Goal: Task Accomplishment & Management: Complete application form

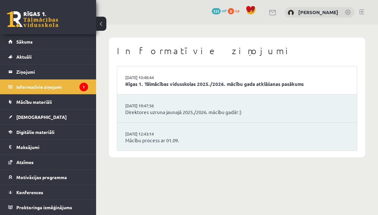
click at [27, 115] on span "[DEMOGRAPHIC_DATA]" at bounding box center [41, 117] width 50 height 6
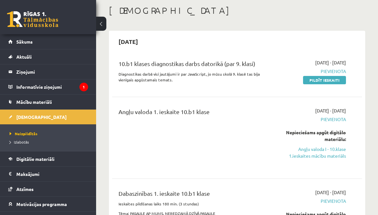
scroll to position [32, 0]
click at [336, 82] on link "Pildīt ieskaiti" at bounding box center [324, 80] width 43 height 8
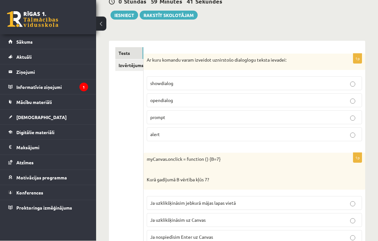
scroll to position [78, 0]
click at [123, 68] on link "Izvērtējums!" at bounding box center [129, 65] width 28 height 12
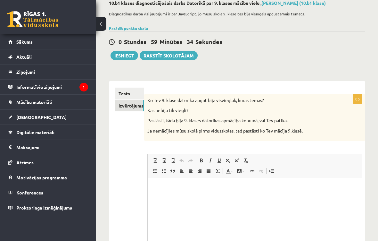
scroll to position [0, 0]
click at [131, 95] on link "Tests" at bounding box center [129, 94] width 29 height 12
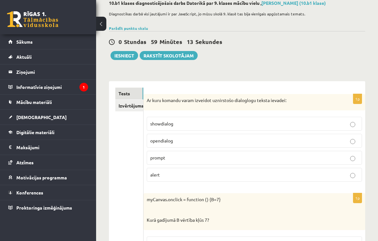
click at [188, 122] on p "showdialog" at bounding box center [254, 123] width 208 height 7
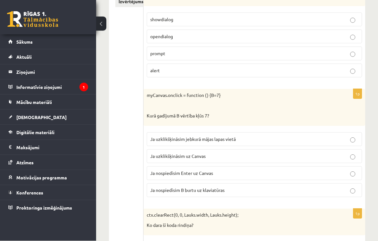
scroll to position [150, 0]
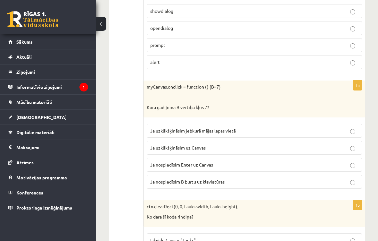
click at [164, 180] on span "Ja nospiedīsim B burtu uz klaviatūras" at bounding box center [187, 182] width 74 height 6
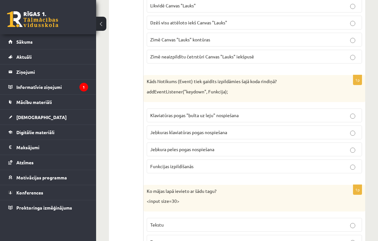
scroll to position [384, 0]
click at [337, 129] on p "Jebkuras klaviatūras pogas nospiešana" at bounding box center [254, 132] width 208 height 7
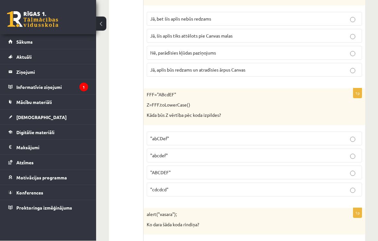
scroll to position [689, 0]
click at [347, 159] on p ""abcdef"" at bounding box center [254, 155] width 208 height 7
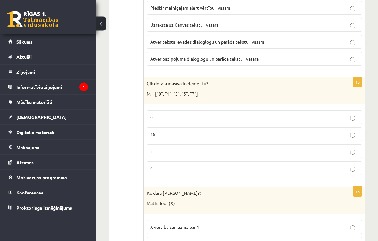
scroll to position [929, 0]
click at [163, 171] on p "4" at bounding box center [254, 168] width 208 height 7
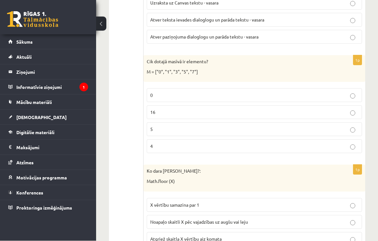
scroll to position [951, 0]
click at [199, 132] on p "5" at bounding box center [254, 129] width 208 height 7
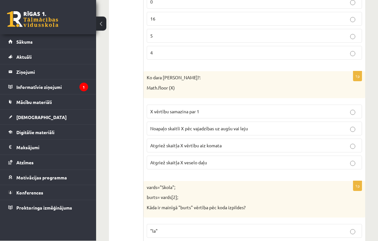
scroll to position [1044, 0]
click at [335, 131] on p "Noapaļo skaitli X pēc vajadzības uz augšu vai leju" at bounding box center [254, 128] width 208 height 7
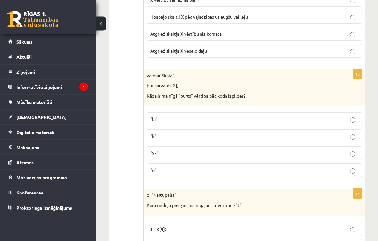
scroll to position [1156, 0]
click at [227, 148] on label ""Sk"" at bounding box center [254, 153] width 215 height 14
click at [223, 160] on label ""Sk"" at bounding box center [254, 153] width 215 height 14
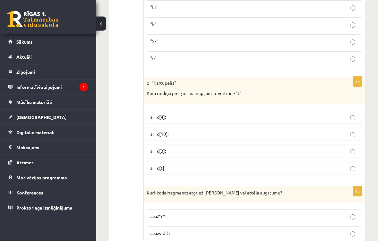
scroll to position [1267, 0]
click at [256, 152] on p "a = c[3];" at bounding box center [254, 150] width 208 height 7
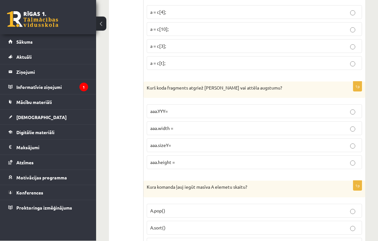
scroll to position [1372, 0]
click at [273, 163] on p "aaa.height =" at bounding box center [254, 162] width 208 height 7
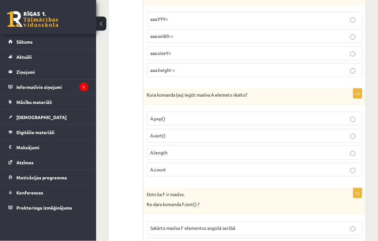
scroll to position [1465, 0]
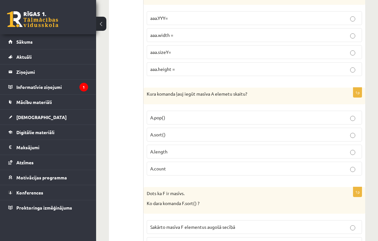
click at [230, 166] on p "A.count" at bounding box center [254, 168] width 208 height 7
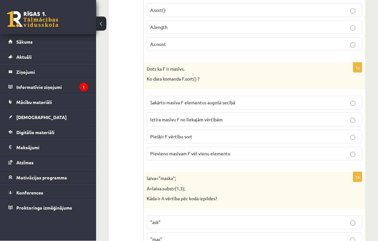
scroll to position [1590, 0]
click at [308, 104] on p "Sakārto masīva F elementus augošā secībā" at bounding box center [254, 102] width 208 height 7
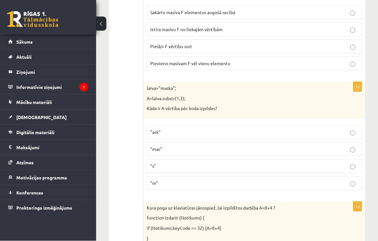
scroll to position [1680, 0]
click at [221, 146] on p ""mas"" at bounding box center [254, 149] width 208 height 7
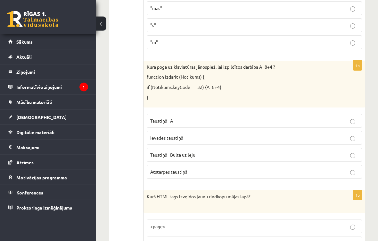
scroll to position [1821, 0]
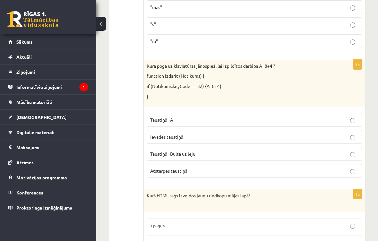
click at [224, 116] on p "Taustiņš - A" at bounding box center [254, 119] width 208 height 7
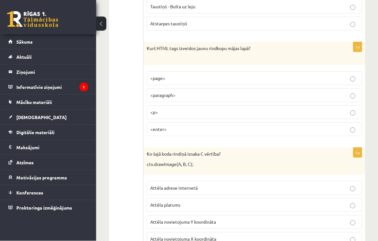
scroll to position [1968, 0]
click at [312, 109] on p "<p>" at bounding box center [254, 112] width 208 height 7
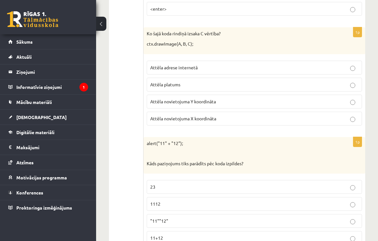
scroll to position [2090, 0]
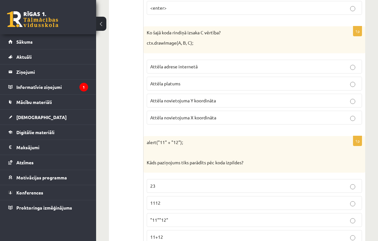
click at [279, 114] on p "Attēla novietojuma X koordināta" at bounding box center [254, 117] width 208 height 7
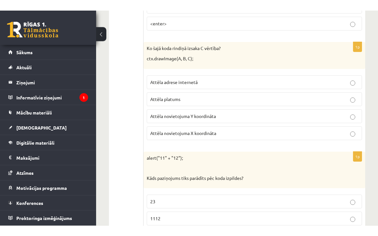
scroll to position [2085, 0]
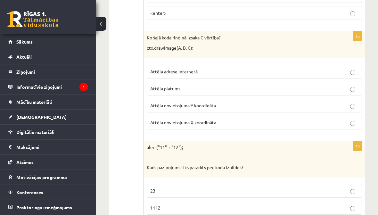
click at [341, 104] on p "Attēla novietojuma Y koordināta" at bounding box center [254, 105] width 208 height 7
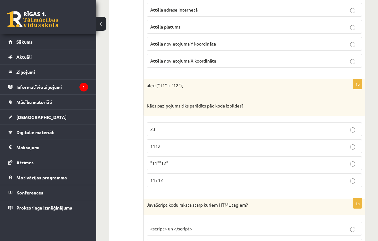
scroll to position [2147, 0]
click at [274, 125] on p "23" at bounding box center [254, 128] width 208 height 7
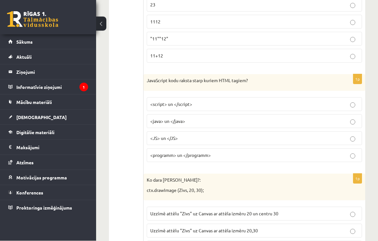
scroll to position [2271, 0]
click at [321, 104] on p "<script> un </script>" at bounding box center [254, 104] width 208 height 7
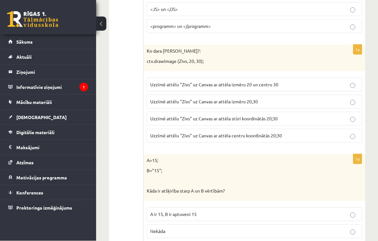
scroll to position [2400, 0]
click at [298, 98] on p "Uzzīmē attēlu "Zivs" uz Canvas ar attēla izmēru 20,30" at bounding box center [254, 101] width 208 height 7
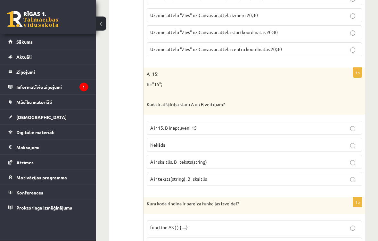
scroll to position [2486, 0]
click at [256, 159] on p "A ir skaitlis, B=teksts(string)" at bounding box center [254, 161] width 208 height 7
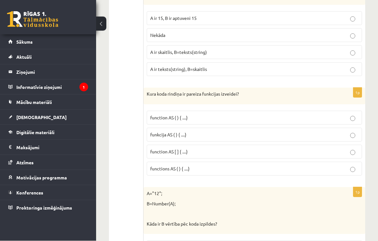
scroll to position [2595, 0]
click at [309, 111] on label "function AS ( ) { ....}" at bounding box center [254, 118] width 215 height 14
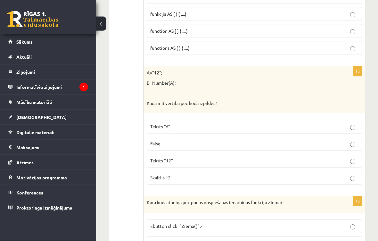
scroll to position [2716, 0]
click at [243, 174] on p "Skaitlis 12" at bounding box center [254, 177] width 208 height 7
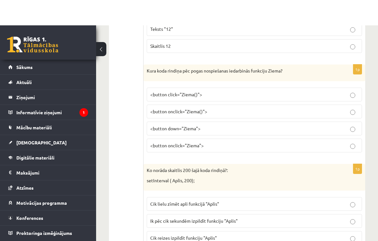
scroll to position [2847, 0]
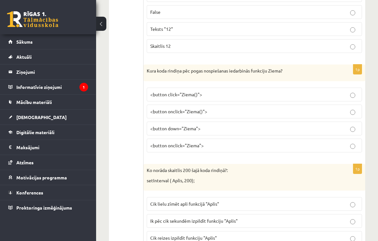
click at [301, 108] on p "<button onclick="Ziema()">" at bounding box center [254, 111] width 208 height 7
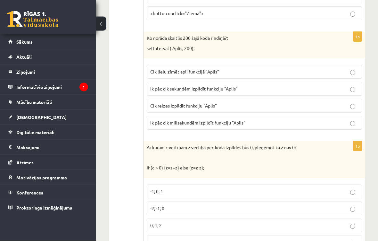
scroll to position [2979, 0]
click at [310, 85] on p "Ik pēc cik sekundēm izpildīt funkciju "Aplis"" at bounding box center [254, 88] width 208 height 7
click at [276, 119] on p "Ik pēc cik milisekundēm izpildīt funkciju "Aplis"" at bounding box center [254, 122] width 208 height 7
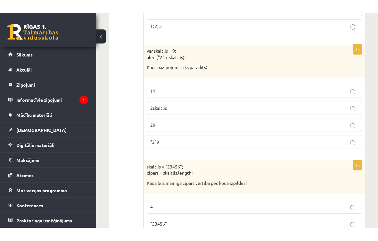
scroll to position [3208, 0]
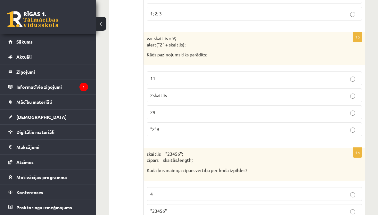
click at [238, 126] on p ""2"9" at bounding box center [254, 129] width 208 height 7
click at [335, 75] on p "11" at bounding box center [254, 78] width 208 height 7
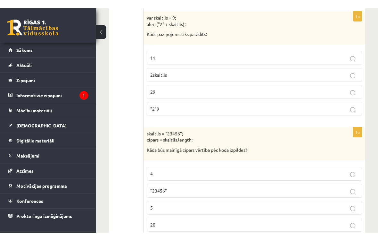
scroll to position [3220, 0]
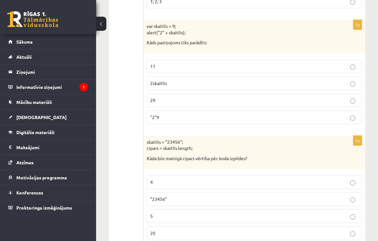
click at [230, 209] on label "5" at bounding box center [254, 216] width 215 height 14
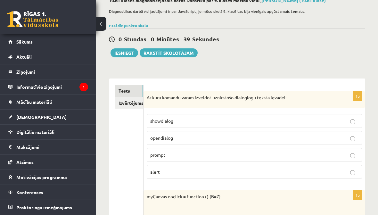
scroll to position [0, 0]
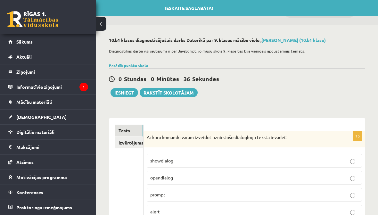
click at [136, 142] on link "Izvērtējums!" at bounding box center [129, 143] width 28 height 12
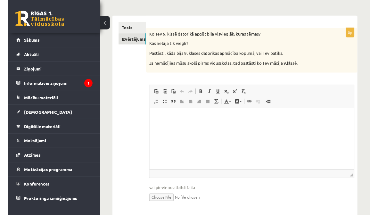
scroll to position [112, 0]
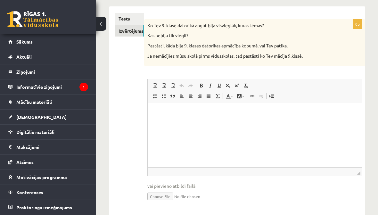
click at [245, 123] on html at bounding box center [254, 113] width 214 height 20
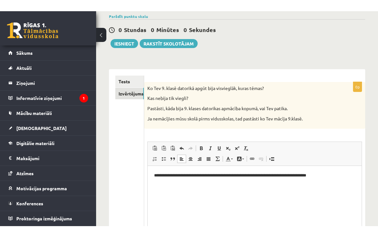
scroll to position [54, 0]
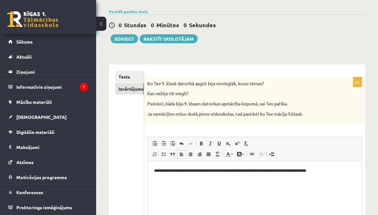
click at [124, 38] on button "Iesniegt" at bounding box center [125, 38] width 28 height 9
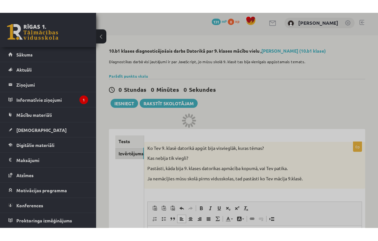
scroll to position [0, 0]
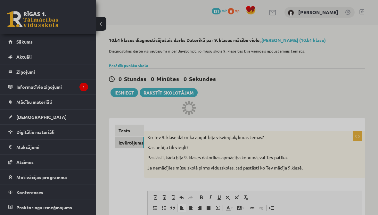
click at [127, 90] on div at bounding box center [189, 107] width 378 height 215
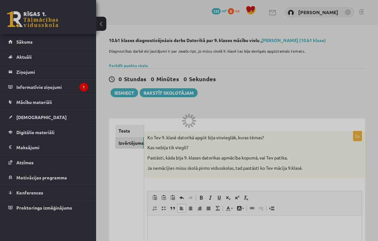
click at [132, 190] on div at bounding box center [189, 120] width 378 height 241
click at [132, 193] on div at bounding box center [189, 120] width 378 height 241
click at [132, 192] on div at bounding box center [189, 120] width 378 height 241
click at [132, 191] on div at bounding box center [189, 120] width 378 height 241
click at [218, 114] on div at bounding box center [189, 120] width 378 height 241
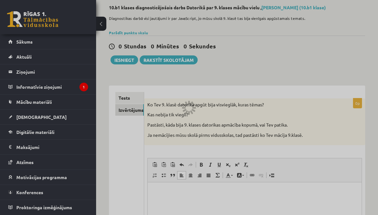
scroll to position [32, 0]
click at [137, 98] on div at bounding box center [189, 107] width 378 height 215
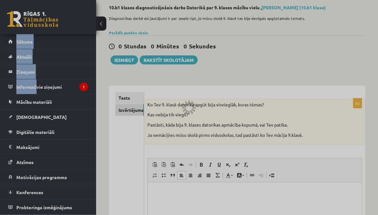
click at [122, 59] on div at bounding box center [189, 107] width 378 height 215
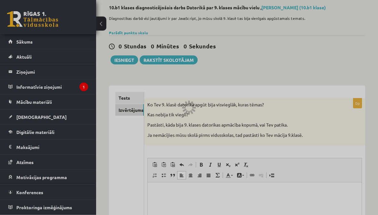
scroll to position [33, 0]
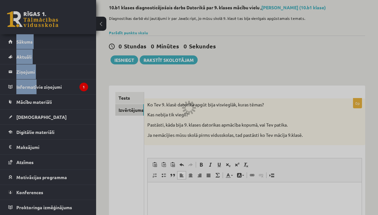
click at [164, 127] on div at bounding box center [189, 107] width 378 height 215
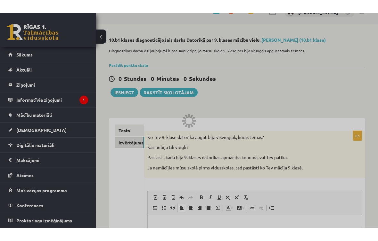
scroll to position [0, 0]
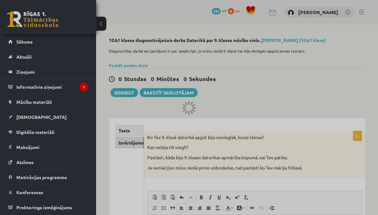
click at [226, 92] on div at bounding box center [189, 107] width 378 height 215
click at [221, 106] on div at bounding box center [189, 107] width 378 height 215
click at [217, 117] on div at bounding box center [189, 107] width 378 height 215
click at [219, 117] on div at bounding box center [189, 107] width 378 height 215
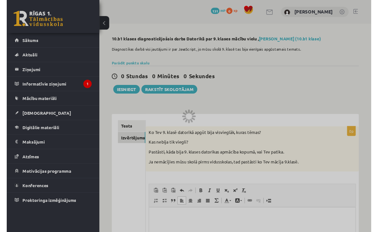
scroll to position [0, 0]
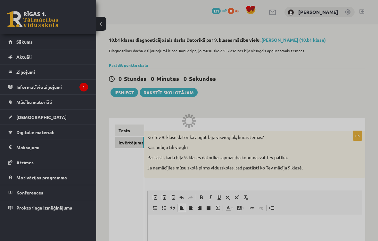
click at [190, 188] on div at bounding box center [189, 120] width 378 height 241
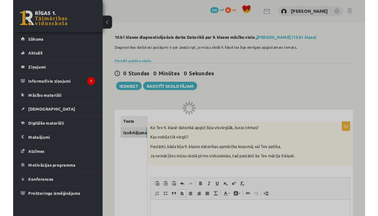
scroll to position [17, 0]
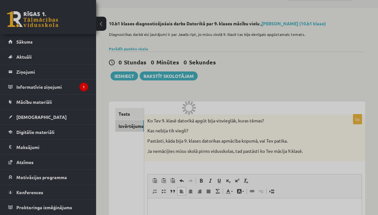
click at [126, 74] on div at bounding box center [189, 107] width 378 height 215
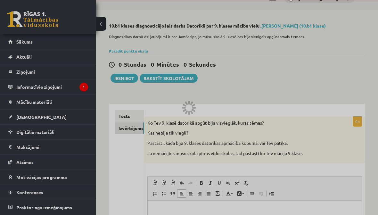
scroll to position [0, 0]
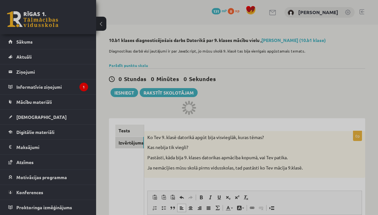
click at [40, 102] on div at bounding box center [189, 107] width 378 height 215
click at [119, 50] on div at bounding box center [189, 107] width 378 height 215
click at [124, 89] on div at bounding box center [189, 107] width 378 height 215
click at [126, 91] on div at bounding box center [189, 107] width 378 height 215
click at [127, 93] on div at bounding box center [189, 107] width 378 height 215
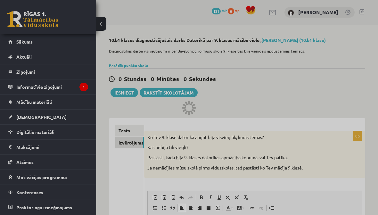
click at [128, 95] on div at bounding box center [189, 107] width 378 height 215
click at [133, 91] on div at bounding box center [189, 107] width 378 height 215
click at [219, 126] on div at bounding box center [189, 107] width 378 height 215
click at [224, 124] on div at bounding box center [189, 107] width 378 height 215
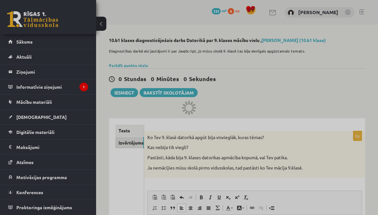
click at [223, 127] on div at bounding box center [189, 107] width 378 height 215
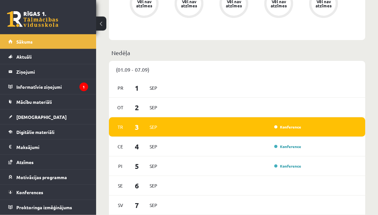
scroll to position [338, 0]
click at [35, 117] on span "[DEMOGRAPHIC_DATA]" at bounding box center [41, 117] width 50 height 6
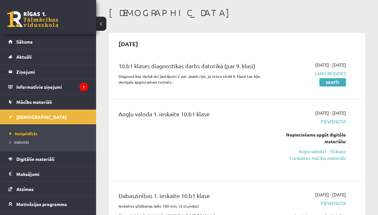
scroll to position [29, 0]
click at [21, 144] on link "Izlabotās" at bounding box center [50, 142] width 80 height 6
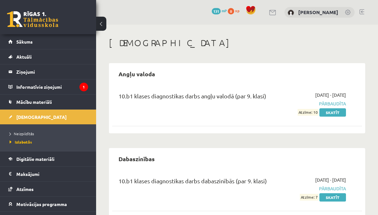
click at [41, 157] on span "Digitālie materiāli" at bounding box center [35, 159] width 38 height 6
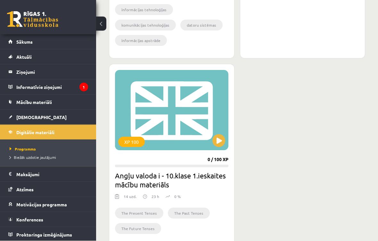
scroll to position [322, 0]
click at [31, 101] on span "Mācību materiāli" at bounding box center [34, 102] width 36 height 6
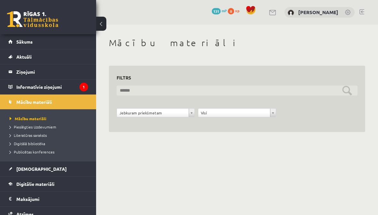
click at [152, 91] on input "text" at bounding box center [237, 91] width 241 height 10
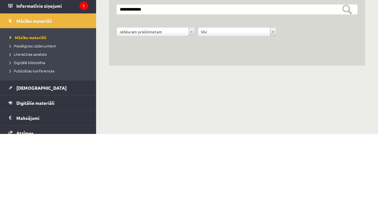
click at [121, 108] on div "**********" at bounding box center [237, 116] width 244 height 16
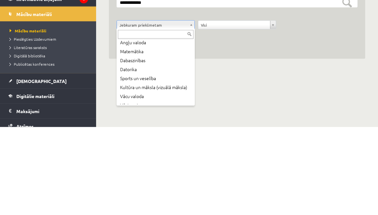
scroll to position [31, 0]
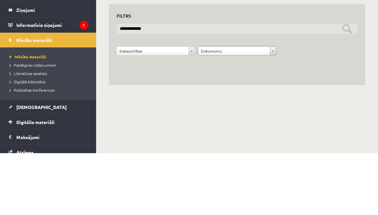
click at [169, 86] on input "**********" at bounding box center [237, 91] width 241 height 10
type input "*"
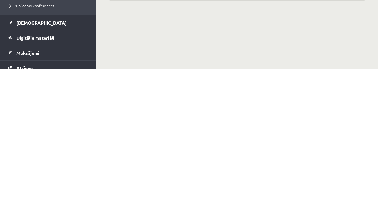
click at [144, 38] on body "0 Dāvanas 131 mP 0 xp Ģertrūde Kairiša Sākums Aktuāli Kā mācīties eSKOLĀ Kontak…" at bounding box center [189, 107] width 378 height 215
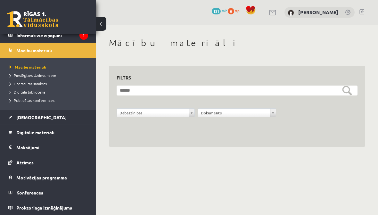
scroll to position [52, 0]
click at [20, 162] on span "Atzīmes" at bounding box center [24, 163] width 17 height 6
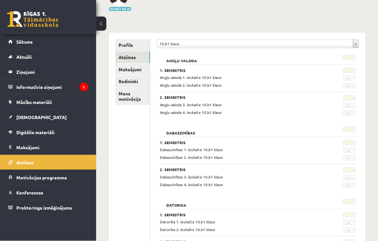
scroll to position [69, 0]
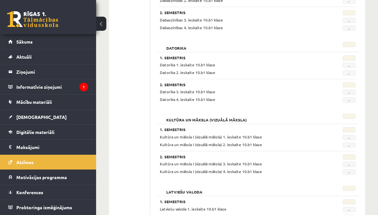
click at [37, 193] on span "Konferences" at bounding box center [29, 192] width 27 height 6
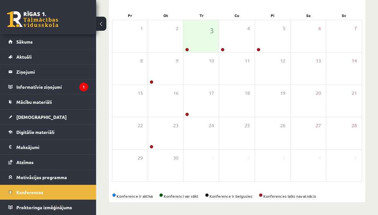
scroll to position [91, 0]
click at [204, 58] on div at bounding box center [202, 56] width 8 height 6
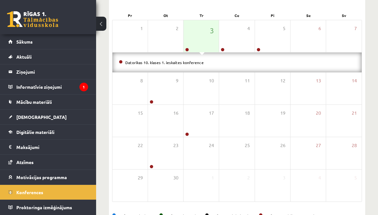
click at [24, 150] on legend "Maksājumi 0" at bounding box center [52, 147] width 72 height 15
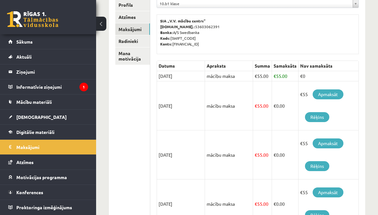
click at [24, 134] on span "Digitālie materiāli" at bounding box center [35, 132] width 38 height 6
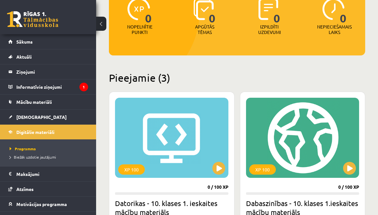
click at [21, 118] on span "[DEMOGRAPHIC_DATA]" at bounding box center [41, 117] width 50 height 6
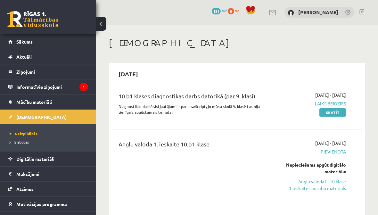
click at [29, 85] on legend "Informatīvie ziņojumi 1" at bounding box center [52, 86] width 72 height 15
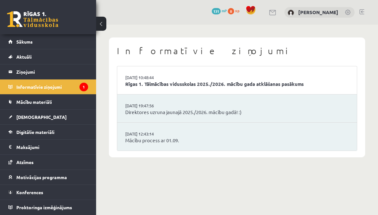
click at [35, 108] on link "Mācību materiāli" at bounding box center [48, 102] width 80 height 15
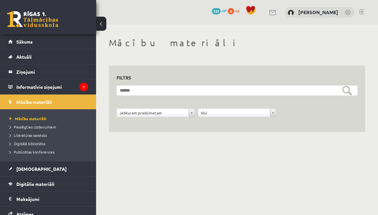
click at [34, 116] on link "Mācību materiāli" at bounding box center [50, 119] width 80 height 6
click at [32, 133] on span "Literatūras saraksts" at bounding box center [28, 135] width 37 height 5
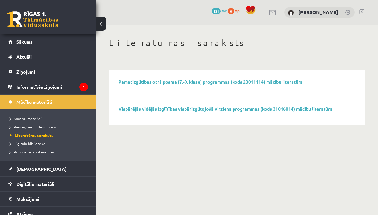
click at [31, 145] on span "Digitālā bibliotēka" at bounding box center [28, 143] width 36 height 5
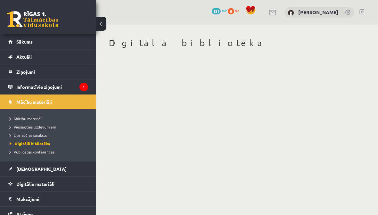
click at [33, 152] on span "Publicētas konferences" at bounding box center [32, 151] width 45 height 5
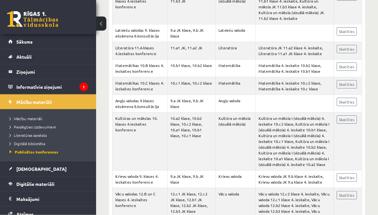
scroll to position [786, 0]
click at [32, 83] on legend "Informatīvie ziņojumi 1" at bounding box center [52, 86] width 72 height 15
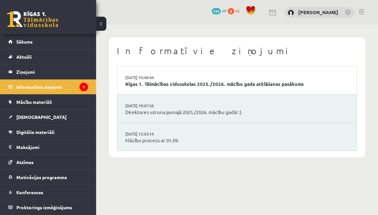
click at [31, 72] on legend "Ziņojumi 0" at bounding box center [52, 71] width 72 height 15
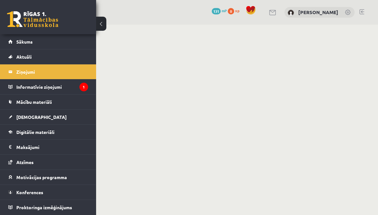
click at [31, 58] on span "Aktuāli" at bounding box center [23, 57] width 15 height 6
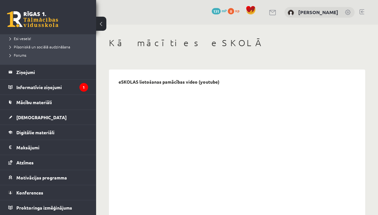
scroll to position [143, 0]
click at [24, 116] on span "[DEMOGRAPHIC_DATA]" at bounding box center [41, 117] width 50 height 6
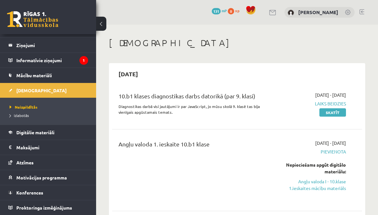
click at [329, 114] on link "Skatīt" at bounding box center [333, 112] width 27 height 8
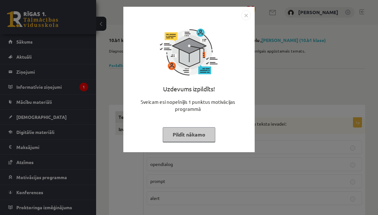
click at [202, 133] on button "Pildīt nākamo" at bounding box center [189, 134] width 53 height 15
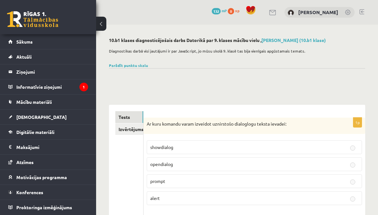
click at [75, 89] on legend "Informatīvie ziņojumi 1" at bounding box center [52, 86] width 72 height 15
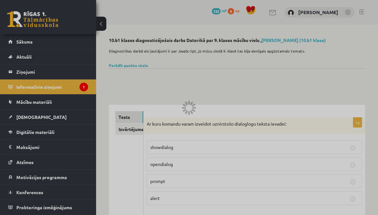
click at [52, 136] on div at bounding box center [189, 107] width 378 height 215
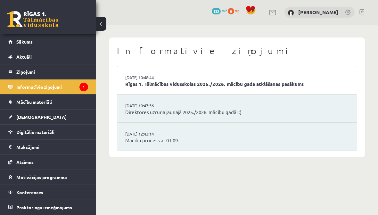
click at [66, 106] on link "Mācību materiāli" at bounding box center [48, 102] width 80 height 15
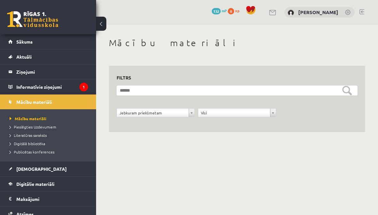
click at [46, 170] on link "[DEMOGRAPHIC_DATA]" at bounding box center [48, 169] width 80 height 15
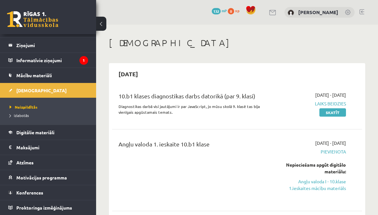
scroll to position [27, 0]
click at [53, 161] on link "Atzīmes" at bounding box center [48, 162] width 80 height 15
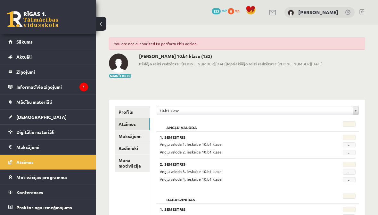
click at [76, 102] on link "Mācību materiāli" at bounding box center [48, 102] width 80 height 15
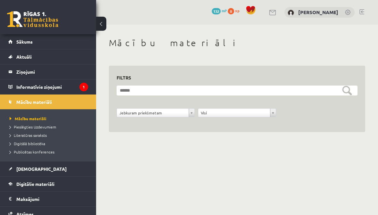
click at [48, 186] on span "Digitālie materiāli" at bounding box center [35, 184] width 38 height 6
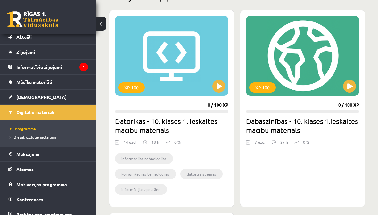
scroll to position [20, 0]
click at [31, 102] on link "[DEMOGRAPHIC_DATA]" at bounding box center [48, 97] width 80 height 15
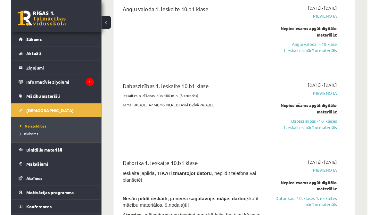
scroll to position [148, 0]
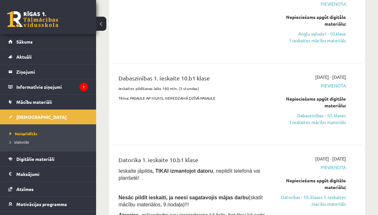
click at [306, 120] on link "Dabaszinības - 10. klases 1.ieskaites mācību materiāls" at bounding box center [312, 118] width 70 height 13
click at [310, 122] on link "Dabaszinības - 10. klases 1.ieskaites mācību materiāls" at bounding box center [312, 118] width 70 height 13
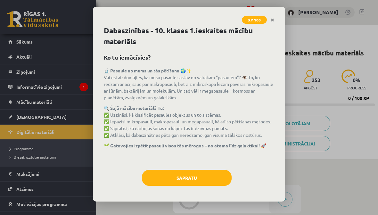
click at [206, 137] on p "🔍 Šajā mācību meteriālā Tu: ✅ Uzzināsi, kā klasificēt pasaules objektus un to s…" at bounding box center [189, 122] width 171 height 34
click at [185, 179] on button "Sapratu" at bounding box center [187, 178] width 90 height 16
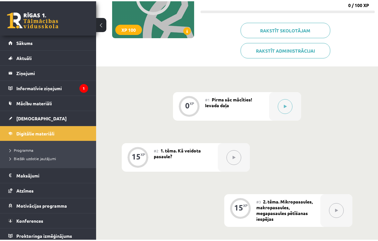
scroll to position [92, 0]
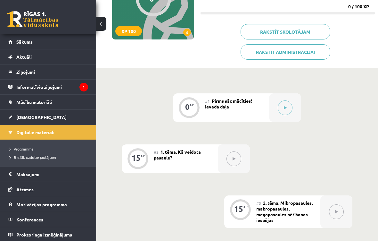
click at [284, 109] on icon at bounding box center [285, 108] width 3 height 4
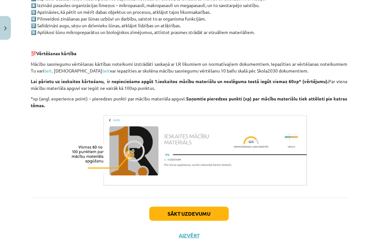
scroll to position [480, 0]
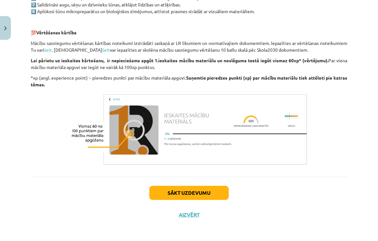
click at [180, 194] on button "Sākt uzdevumu" at bounding box center [188, 193] width 79 height 14
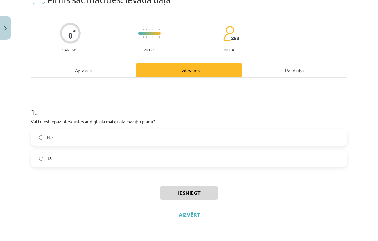
click at [198, 165] on label "Jā" at bounding box center [188, 158] width 315 height 16
click at [186, 192] on button "Iesniegt" at bounding box center [189, 193] width 58 height 14
click at [185, 215] on button "Aizvērt" at bounding box center [189, 214] width 24 height 6
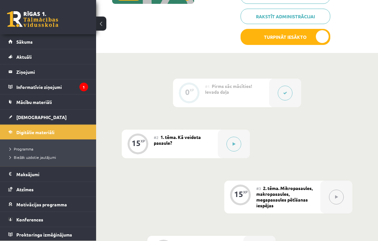
scroll to position [128, 0]
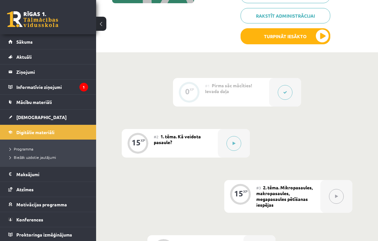
click at [238, 140] on button at bounding box center [234, 143] width 15 height 15
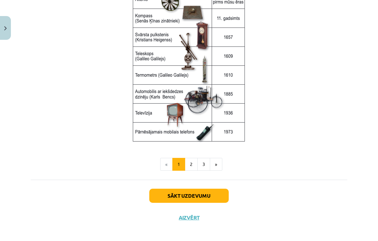
scroll to position [855, 0]
click at [193, 163] on button "2" at bounding box center [191, 164] width 13 height 13
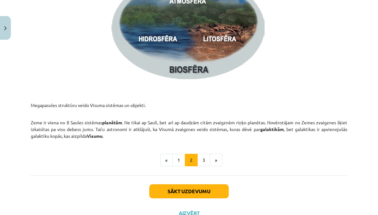
scroll to position [968, 0]
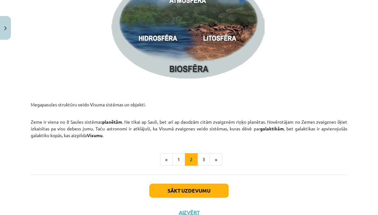
click at [206, 159] on button "3" at bounding box center [203, 159] width 13 height 13
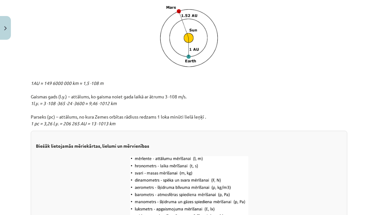
scroll to position [651, 0]
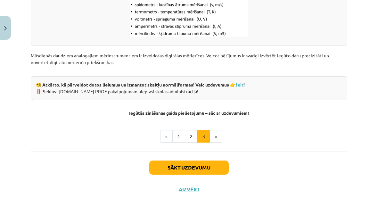
click at [195, 164] on button "Sākt uzdevumu" at bounding box center [188, 168] width 79 height 14
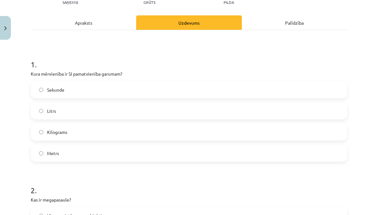
scroll to position [83, 0]
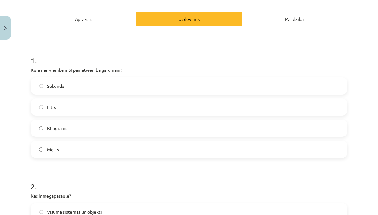
click at [84, 151] on label "Metrs" at bounding box center [188, 149] width 315 height 16
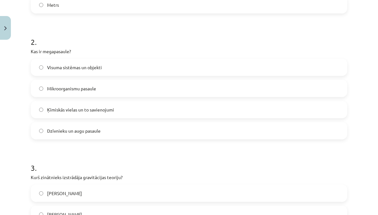
scroll to position [227, 0]
click at [140, 71] on label "Visuma sistēmas un objekti" at bounding box center [188, 67] width 315 height 16
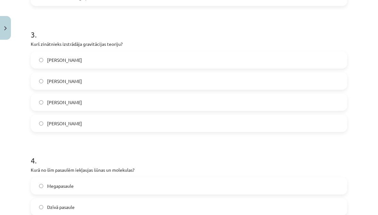
scroll to position [361, 0]
click at [140, 82] on label "Īzaks Ņūtons" at bounding box center [188, 81] width 315 height 16
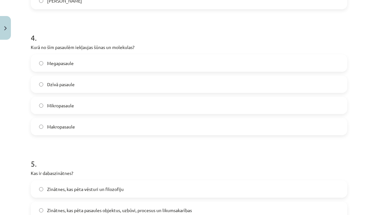
scroll to position [483, 0]
click at [121, 106] on label "Mikropasaule" at bounding box center [188, 105] width 315 height 16
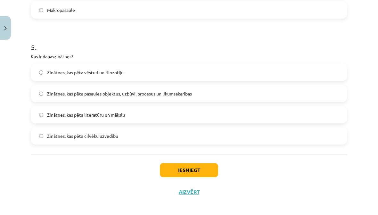
scroll to position [600, 0]
click at [126, 99] on label "Zinātnes, kas pēta pasaules objektus, uzbūvi, procesus un likumsakarības" at bounding box center [188, 93] width 315 height 16
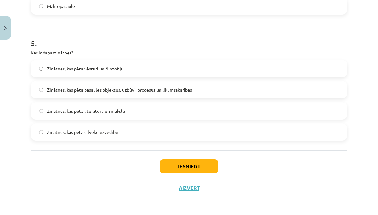
scroll to position [603, 0]
click at [198, 169] on button "Iesniegt" at bounding box center [189, 167] width 58 height 14
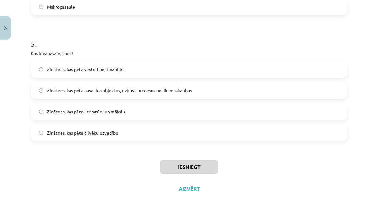
click at [190, 187] on button "Aizvērt" at bounding box center [189, 189] width 24 height 6
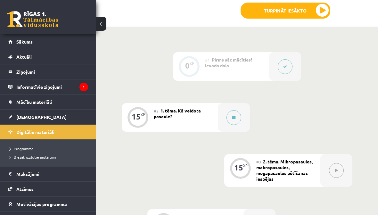
click at [237, 115] on button at bounding box center [234, 117] width 15 height 15
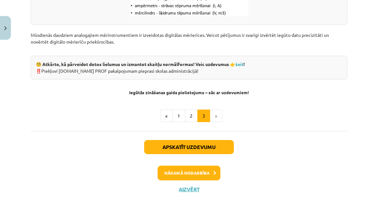
scroll to position [884, 0]
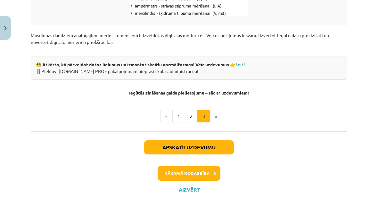
click at [217, 118] on li "»" at bounding box center [216, 116] width 12 height 13
click at [216, 118] on li "»" at bounding box center [216, 116] width 12 height 13
click at [196, 171] on button "Nākamā nodarbība" at bounding box center [189, 173] width 63 height 15
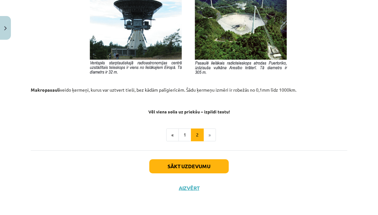
scroll to position [709, 0]
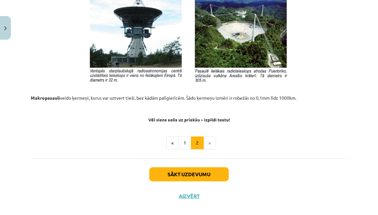
click at [189, 137] on button "1" at bounding box center [185, 143] width 13 height 13
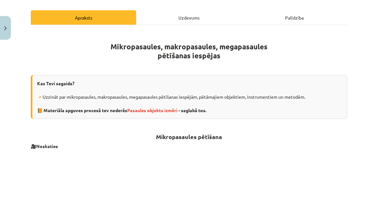
scroll to position [84, 0]
click at [171, 112] on span "Pasaules objektu izmēri" at bounding box center [152, 110] width 50 height 6
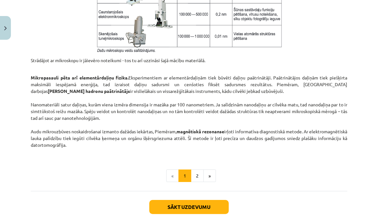
scroll to position [517, 0]
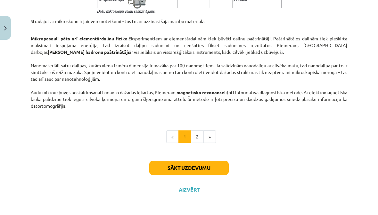
click at [197, 138] on button "2" at bounding box center [197, 136] width 13 height 13
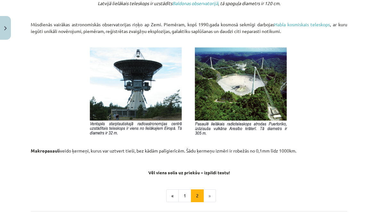
scroll to position [657, 0]
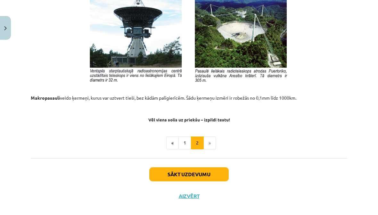
click at [213, 167] on button "Sākt uzdevumu" at bounding box center [188, 174] width 79 height 14
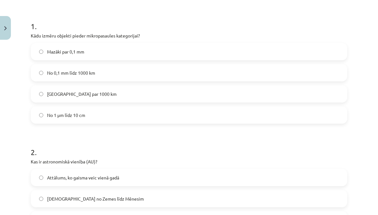
scroll to position [117, 0]
click at [242, 56] on label "Mazāki par 0,1 mm" at bounding box center [188, 52] width 315 height 16
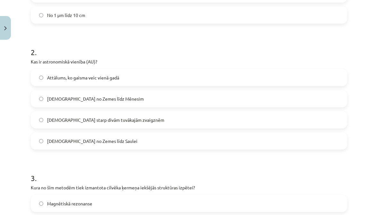
scroll to position [223, 0]
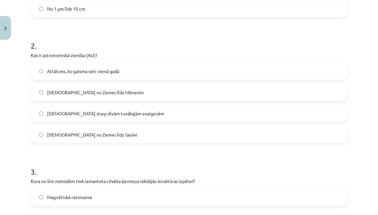
click at [212, 138] on label "Attālums no Zemes līdz Saulei" at bounding box center [188, 135] width 315 height 16
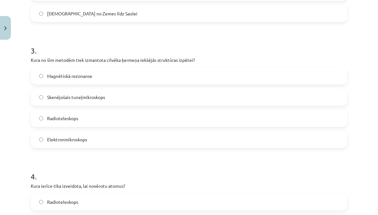
scroll to position [346, 0]
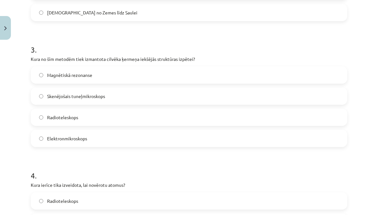
click at [217, 77] on label "Magnētiskā rezonanse" at bounding box center [188, 75] width 315 height 16
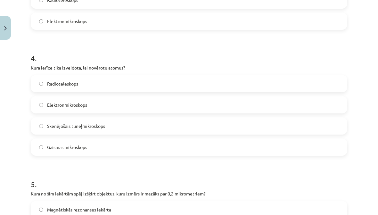
scroll to position [463, 0]
click at [210, 128] on label "Skenējošais tuneļmikroskops" at bounding box center [188, 126] width 315 height 16
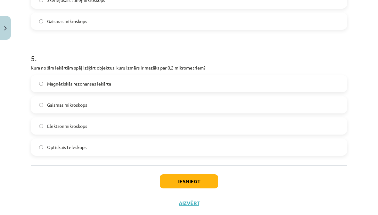
scroll to position [591, 0]
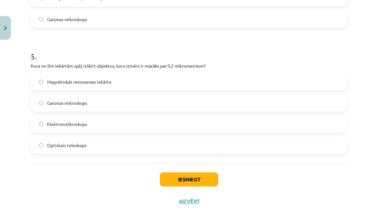
click at [157, 103] on label "Gaismas mikroskops" at bounding box center [188, 103] width 315 height 16
click at [207, 180] on button "Iesniegt" at bounding box center [189, 179] width 58 height 14
click at [192, 199] on button "Aizvērt" at bounding box center [189, 201] width 24 height 6
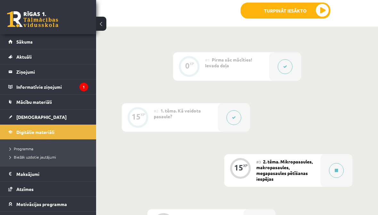
click at [202, 118] on div "#2 1. tēma. Kā veidota pasaule?" at bounding box center [186, 117] width 64 height 29
click at [232, 121] on button at bounding box center [234, 117] width 15 height 15
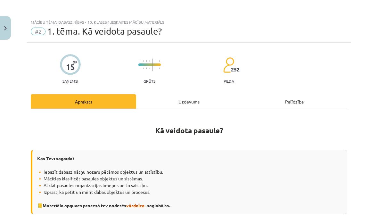
scroll to position [-1, 0]
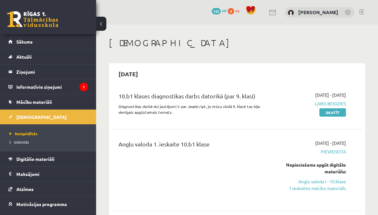
click at [337, 115] on link "Skatīt" at bounding box center [333, 112] width 27 height 8
click at [65, 88] on legend "Informatīvie ziņojumi 1" at bounding box center [52, 86] width 72 height 15
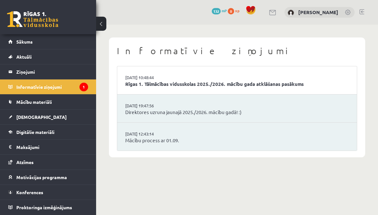
click at [34, 121] on link "[DEMOGRAPHIC_DATA]" at bounding box center [48, 117] width 80 height 15
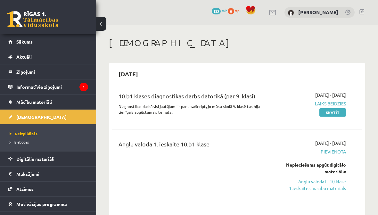
click at [44, 103] on span "Mācību materiāli" at bounding box center [34, 102] width 36 height 6
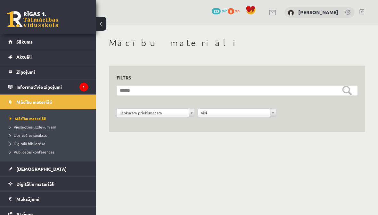
click at [61, 170] on link "[DEMOGRAPHIC_DATA]" at bounding box center [48, 169] width 80 height 15
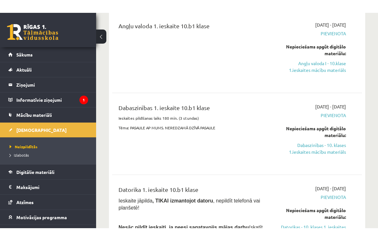
scroll to position [105, 0]
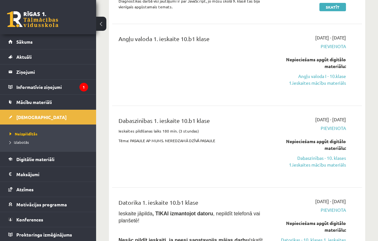
click at [333, 160] on link "Dabaszinības - 10. klases 1.ieskaites mācību materiāls" at bounding box center [312, 161] width 70 height 13
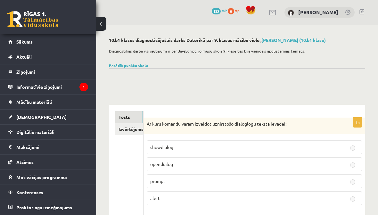
click at [132, 131] on link "Izvērtējums!" at bounding box center [129, 129] width 28 height 12
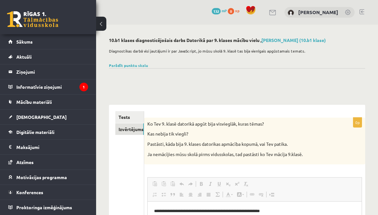
click at [137, 115] on link "Tests" at bounding box center [129, 117] width 29 height 12
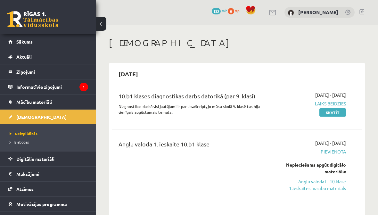
scroll to position [148, 0]
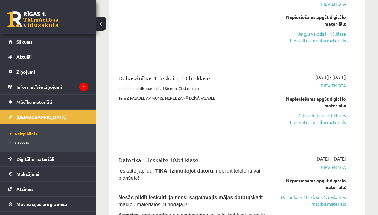
click at [333, 120] on link "Dabaszinības - 10. klases 1.ieskaites mācību materiāls" at bounding box center [312, 118] width 70 height 13
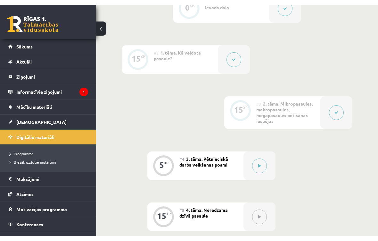
scroll to position [206, 0]
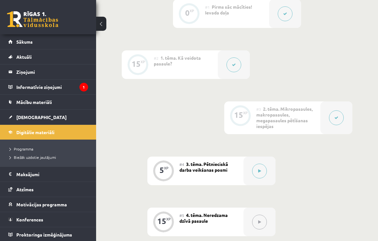
click at [260, 166] on button at bounding box center [259, 170] width 15 height 15
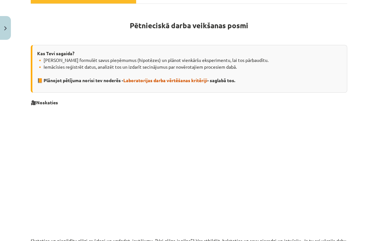
scroll to position [106, 0]
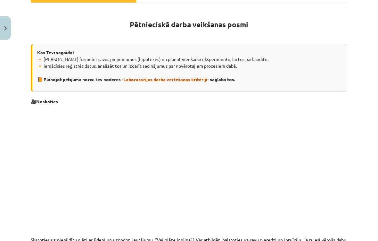
click at [182, 80] on span "Laboratorijas darba vērtēšanas kritēriji" at bounding box center [165, 79] width 84 height 6
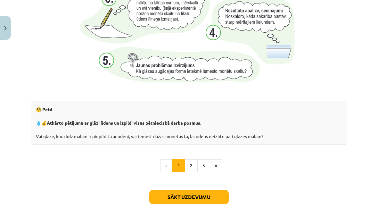
scroll to position [675, 0]
click at [194, 166] on button "2" at bounding box center [191, 165] width 13 height 13
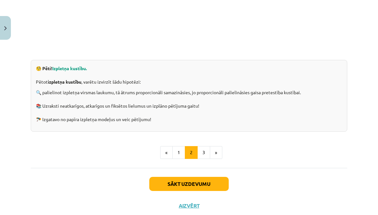
scroll to position [201, 0]
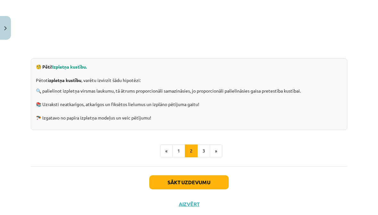
click at [203, 151] on button "3" at bounding box center [203, 151] width 13 height 13
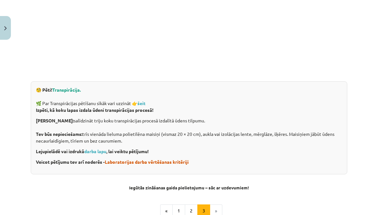
scroll to position [180, 0]
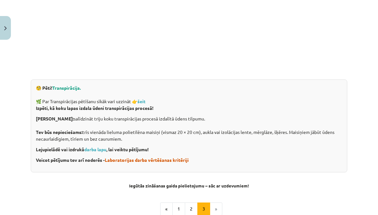
click at [146, 100] on strong "šeit" at bounding box center [142, 101] width 8 height 6
click at [98, 151] on link "darba lapu" at bounding box center [95, 149] width 22 height 6
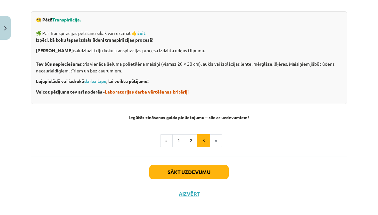
scroll to position [248, 0]
click at [195, 171] on button "Sākt uzdevumu" at bounding box center [188, 172] width 79 height 14
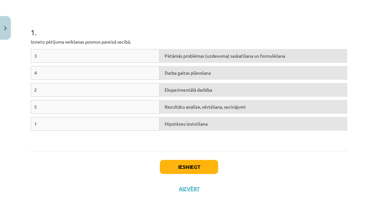
click at [200, 129] on div "Hipotēzes izvirzīšana" at bounding box center [254, 124] width 188 height 14
click at [44, 172] on div "Iesniegt Aizvērt" at bounding box center [189, 173] width 317 height 45
click at [182, 123] on div "Hipotēzes izvirzīšana" at bounding box center [254, 124] width 188 height 14
click at [206, 55] on div "Pētāmās problēmas (uzdevuma) saskatīšana un formulēšana" at bounding box center [254, 56] width 188 height 14
click at [153, 56] on div "3" at bounding box center [95, 56] width 129 height 14
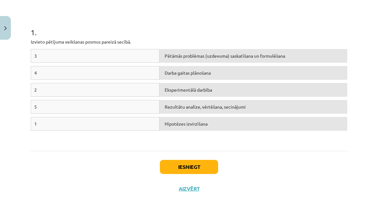
click at [105, 123] on div "1" at bounding box center [95, 124] width 129 height 14
click at [215, 58] on div "Pētāmās problēmas (uzdevuma) saskatīšana un formulēšana" at bounding box center [254, 56] width 188 height 14
click at [151, 60] on div "3" at bounding box center [95, 56] width 129 height 14
click at [62, 138] on div "3 Pētāmās problēmas (uzdevuma) saskatīšana un formulēšana 4 Darba gaitas plānoš…" at bounding box center [189, 97] width 317 height 96
click at [96, 120] on div "1" at bounding box center [95, 124] width 129 height 14
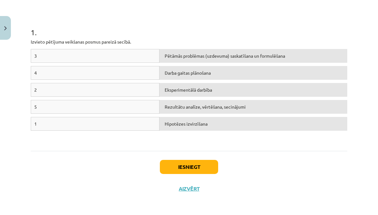
click at [182, 121] on div "Hipotēzes izvirzīšana" at bounding box center [254, 124] width 188 height 14
click at [196, 52] on div "Pētāmās problēmas (uzdevuma) saskatīšana un formulēšana" at bounding box center [254, 56] width 188 height 14
click at [160, 57] on div "Pētāmās problēmas (uzdevuma) saskatīšana un formulēšana" at bounding box center [254, 56] width 188 height 14
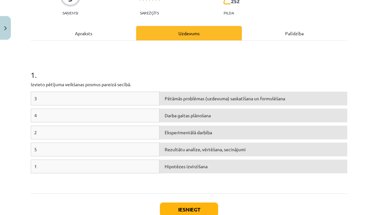
scroll to position [69, 0]
click at [109, 96] on div "3" at bounding box center [95, 98] width 129 height 14
click at [72, 161] on div "1" at bounding box center [95, 166] width 129 height 14
click at [117, 96] on div "3" at bounding box center [95, 98] width 129 height 14
click at [84, 165] on div "1" at bounding box center [95, 166] width 129 height 14
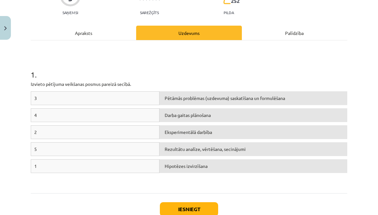
click at [127, 96] on div "3" at bounding box center [95, 98] width 129 height 14
click at [67, 180] on div "3 Pētāmās problēmas (uzdevuma) saskatīšana un formulēšana 4 Darba gaitas plānoš…" at bounding box center [189, 139] width 317 height 96
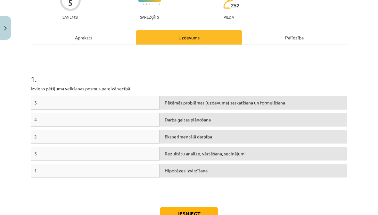
scroll to position [64, 0]
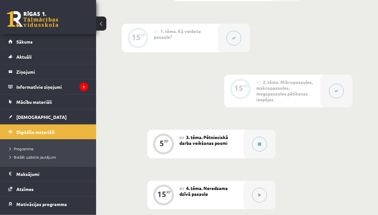
scroll to position [230, 0]
